Goal: Transaction & Acquisition: Book appointment/travel/reservation

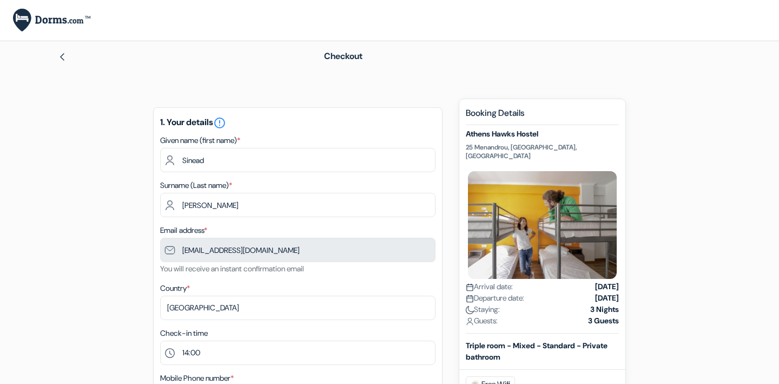
select select "14"
select select "02"
select select "2028"
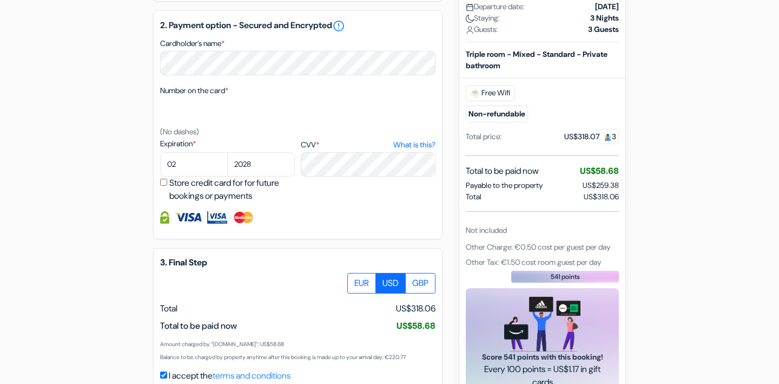
scroll to position [549, 0]
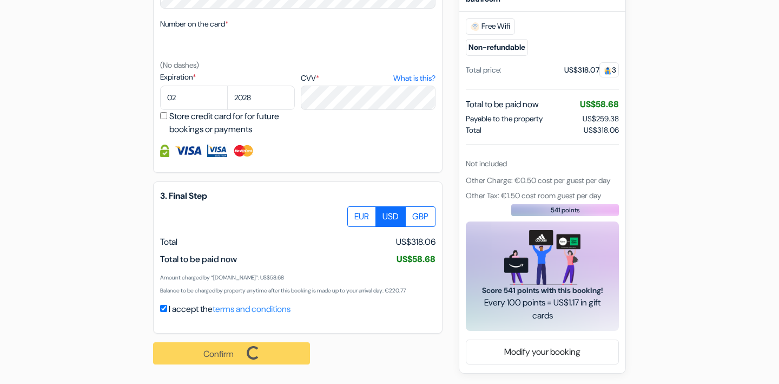
click at [259, 350] on div "Confirm Loading... Processing request ..." at bounding box center [237, 353] width 169 height 40
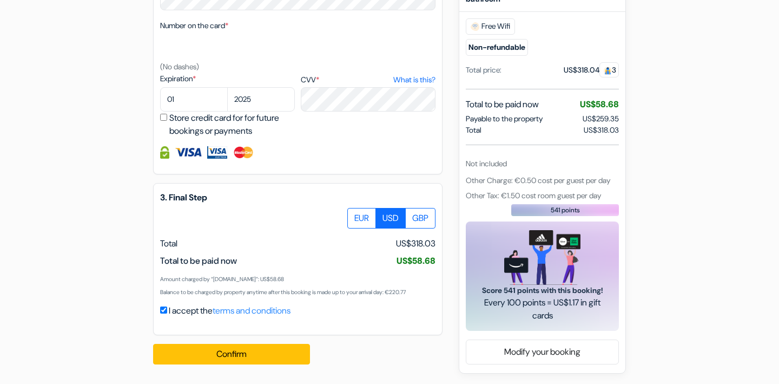
scroll to position [546, 0]
click at [176, 102] on select "01 02 03 04 05 06 07 08 09 10 11 12" at bounding box center [194, 99] width 68 height 24
select select "02"
click at [258, 100] on select "2025 2026 2027 2028 2029 2030 2031 2032 2033 2034 2035 2036 2037 2038 2039 2040…" at bounding box center [261, 99] width 68 height 24
select select "2028"
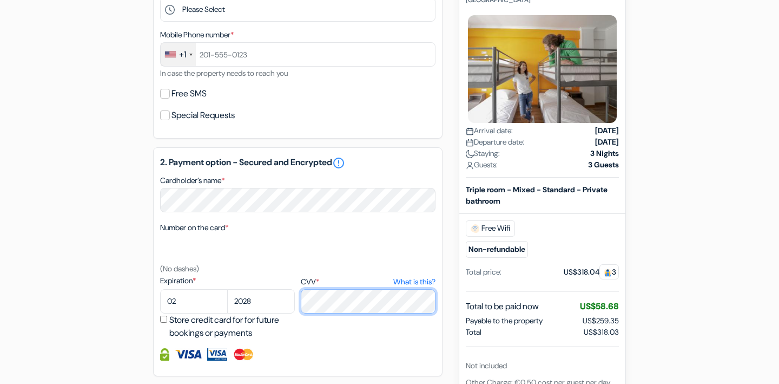
scroll to position [342, 0]
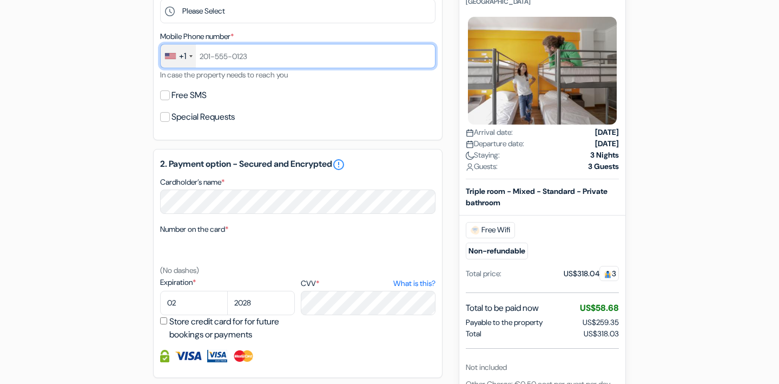
click at [262, 50] on input "text" at bounding box center [297, 56] width 275 height 24
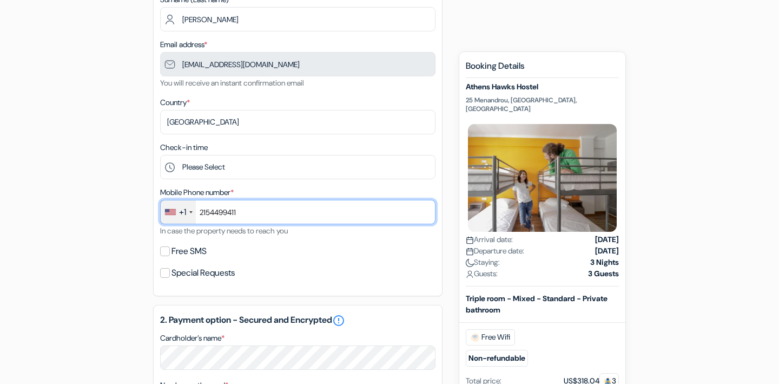
scroll to position [180, 0]
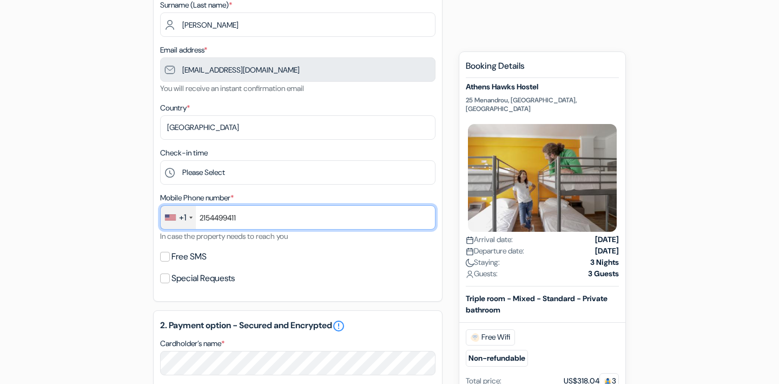
type input "2154499411"
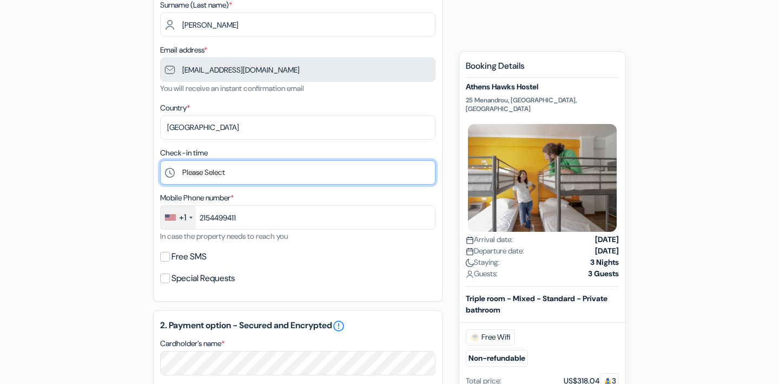
click at [246, 171] on select "Please Select 1:00 2:00 3:00 4:00 5:00 6:00 7:00 8:00 9:00 10:00 11:00 12:00 13…" at bounding box center [297, 172] width 275 height 24
select select "14"
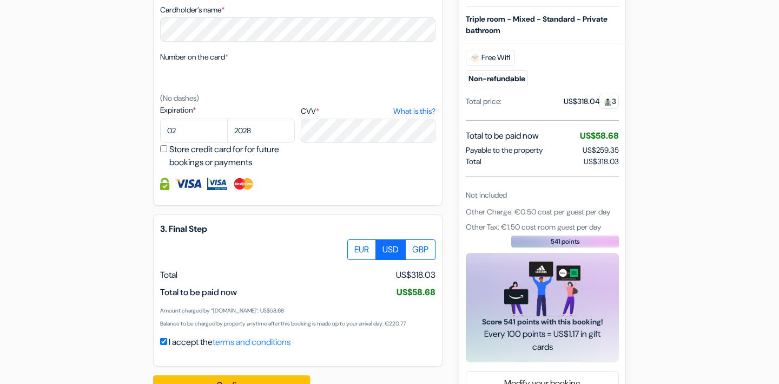
scroll to position [547, 0]
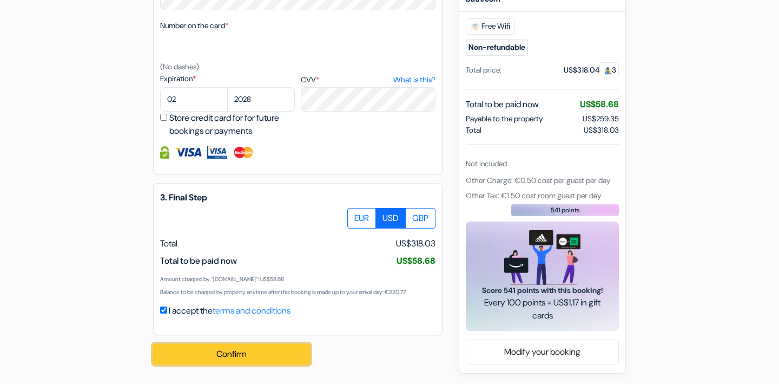
click at [274, 354] on button "Confirm Loading..." at bounding box center [231, 354] width 157 height 21
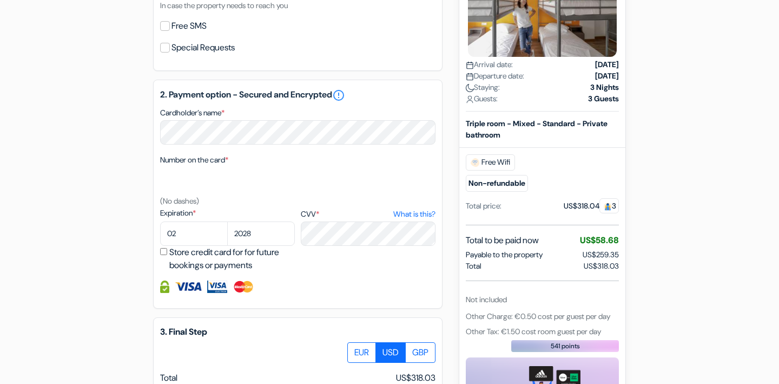
scroll to position [549, 0]
